Goal: Information Seeking & Learning: Learn about a topic

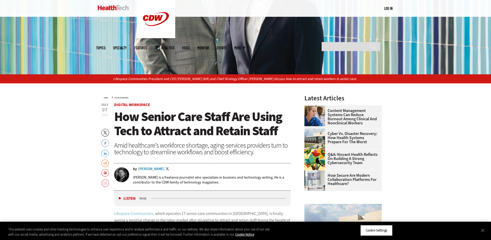
scroll to position [155, 0]
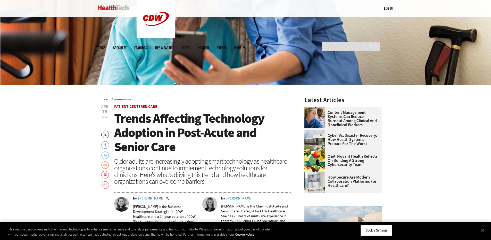
scroll to position [129, 0]
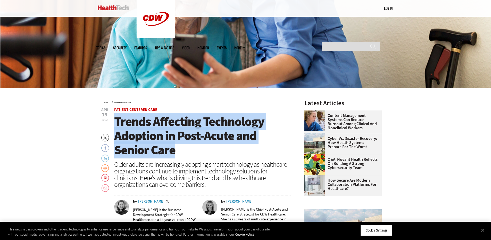
drag, startPoint x: 116, startPoint y: 121, endPoint x: 181, endPoint y: 149, distance: 70.1
click at [181, 149] on h1 "Trends Affecting Technology Adoption in Post-Acute and Senior Care" at bounding box center [202, 135] width 177 height 43
copy span "Trends Affecting Technology Adoption in Post-Acute and Senior Care"
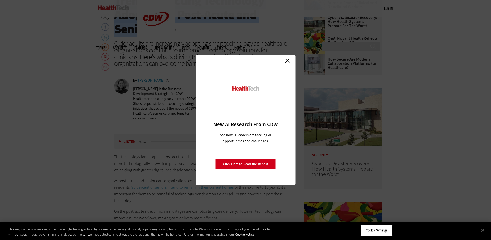
scroll to position [180, 0]
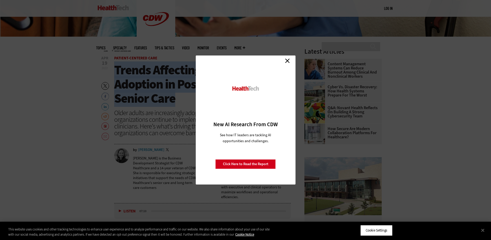
click at [288, 60] on link "Close" at bounding box center [288, 61] width 8 height 8
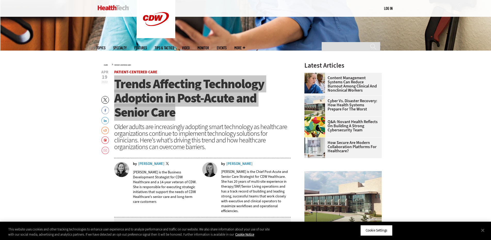
scroll to position [155, 0]
